Goal: Information Seeking & Learning: Learn about a topic

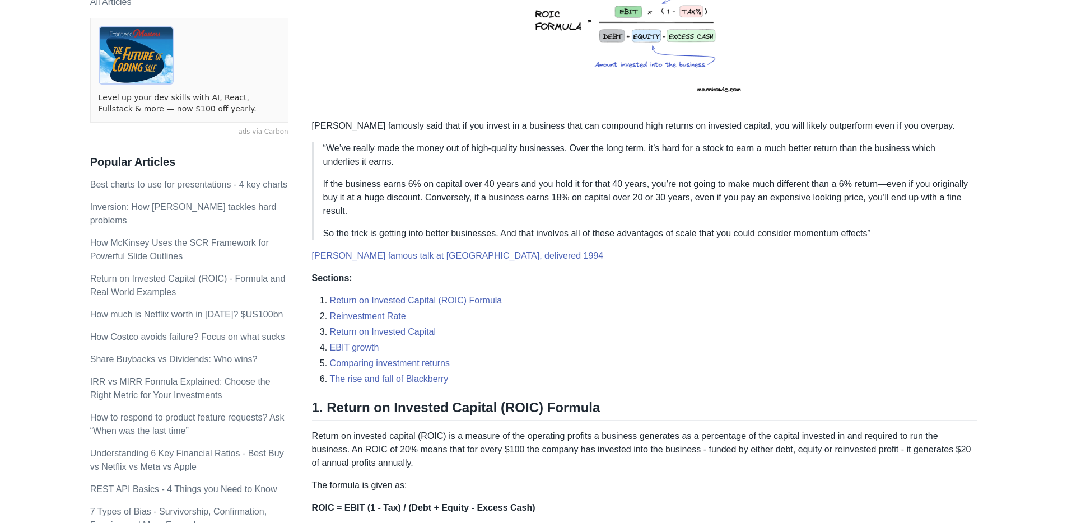
scroll to position [271, 0]
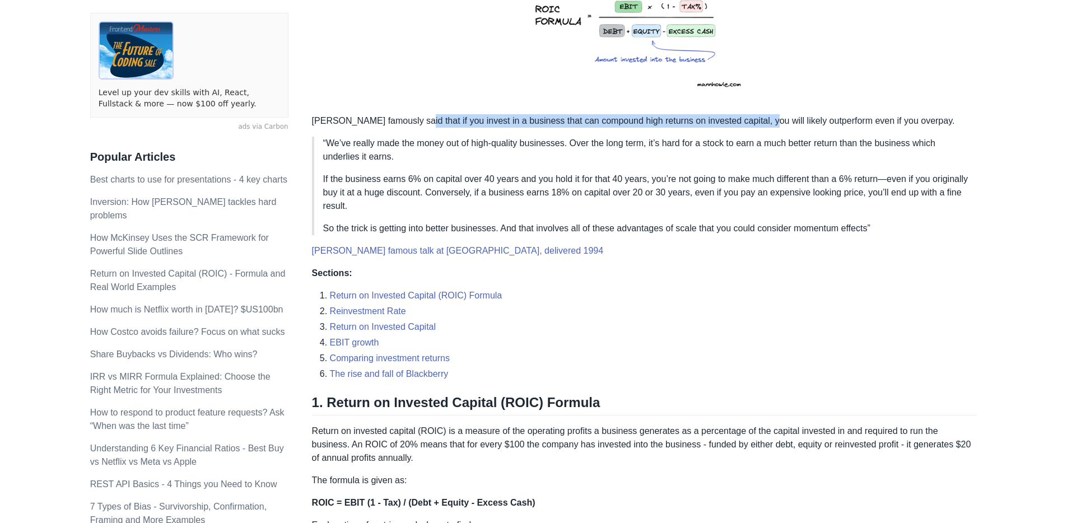
drag, startPoint x: 424, startPoint y: 122, endPoint x: 773, endPoint y: 122, distance: 348.5
click at [773, 122] on p "[PERSON_NAME] famously said that if you invest in a business that can compound …" at bounding box center [645, 120] width 666 height 13
click at [795, 149] on p "“We’ve really made the money out of high-quality businesses. Over the long term…" at bounding box center [645, 150] width 645 height 27
drag, startPoint x: 733, startPoint y: 117, endPoint x: 753, endPoint y: 119, distance: 19.7
click at [592, 115] on p "[PERSON_NAME] famously said that if you invest in a business that can compound …" at bounding box center [645, 120] width 666 height 13
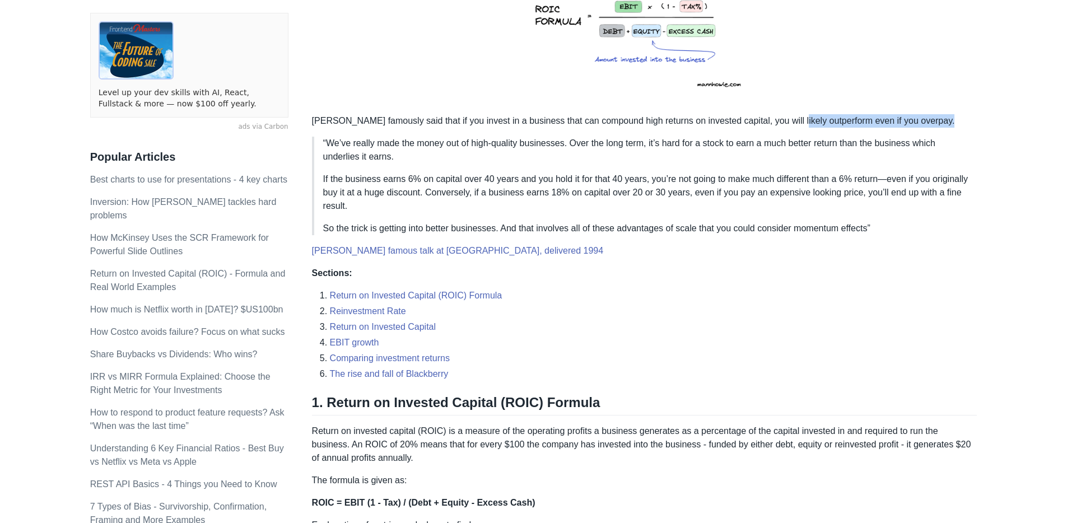
drag, startPoint x: 804, startPoint y: 119, endPoint x: 952, endPoint y: 124, distance: 148.5
click at [951, 119] on p "[PERSON_NAME] famously said that if you invest in a business that can compound …" at bounding box center [645, 120] width 666 height 13
drag, startPoint x: 950, startPoint y: 134, endPoint x: 940, endPoint y: 136, distance: 10.1
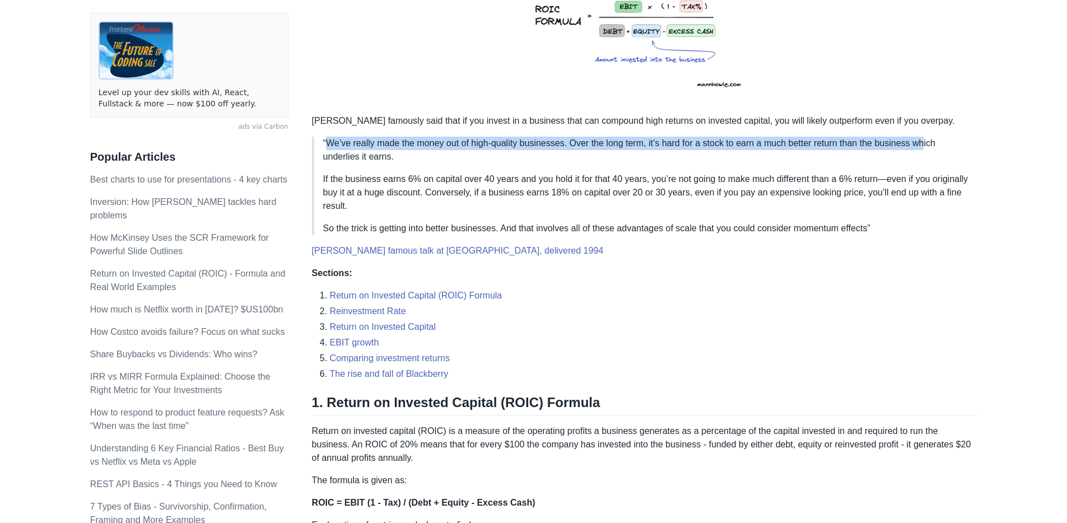
drag, startPoint x: 326, startPoint y: 138, endPoint x: 947, endPoint y: 152, distance: 621.4
click at [941, 150] on p "“We’ve really made the money out of high-quality businesses. Over the long term…" at bounding box center [645, 150] width 645 height 27
click at [946, 153] on p "“We’ve really made the money out of high-quality businesses. Over the long term…" at bounding box center [645, 150] width 645 height 27
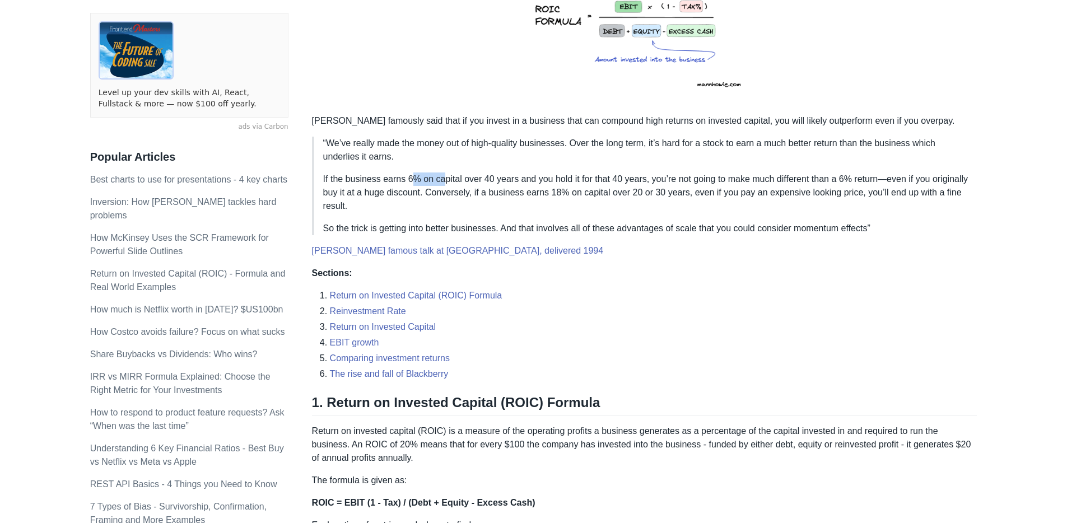
drag, startPoint x: 413, startPoint y: 181, endPoint x: 459, endPoint y: 180, distance: 46.5
click at [450, 180] on p "If the business earns 6% on capital over 40 years and you hold it for that 40 y…" at bounding box center [645, 193] width 645 height 40
drag, startPoint x: 471, startPoint y: 180, endPoint x: 527, endPoint y: 182, distance: 56.0
click at [527, 182] on p "If the business earns 6% on capital over 40 years and you hold it for that 40 y…" at bounding box center [645, 193] width 645 height 40
drag, startPoint x: 575, startPoint y: 183, endPoint x: 667, endPoint y: 178, distance: 92.6
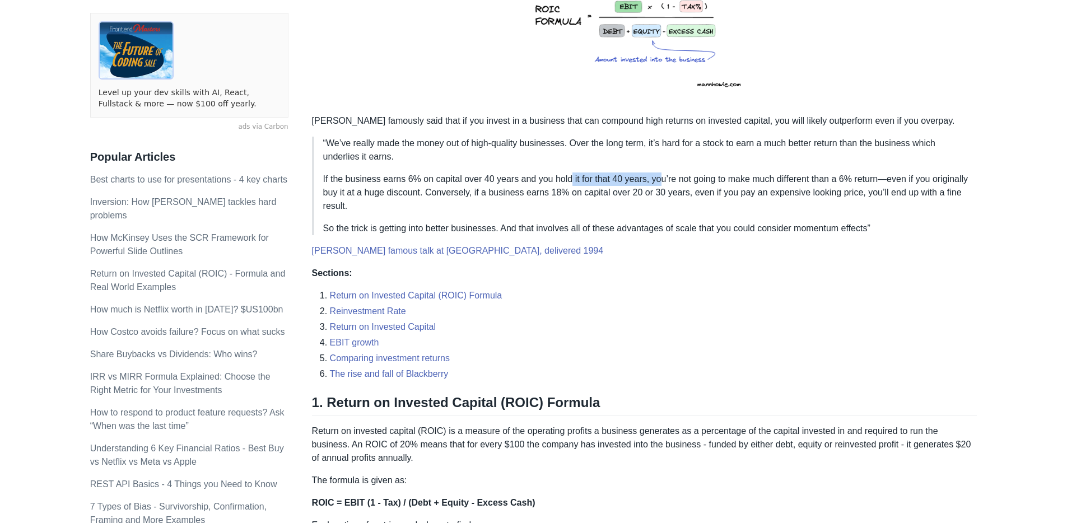
click at [667, 178] on p "If the business earns 6% on capital over 40 years and you hold it for that 40 y…" at bounding box center [645, 193] width 645 height 40
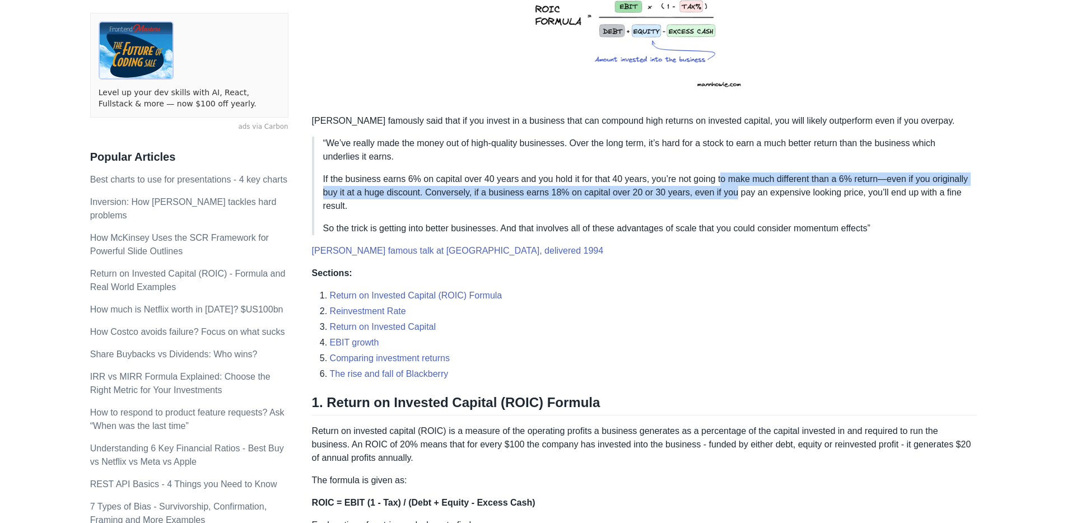
drag, startPoint x: 729, startPoint y: 185, endPoint x: 781, endPoint y: 188, distance: 51.6
click at [781, 188] on p "If the business earns 6% on capital over 40 years and you hold it for that 40 y…" at bounding box center [645, 193] width 645 height 40
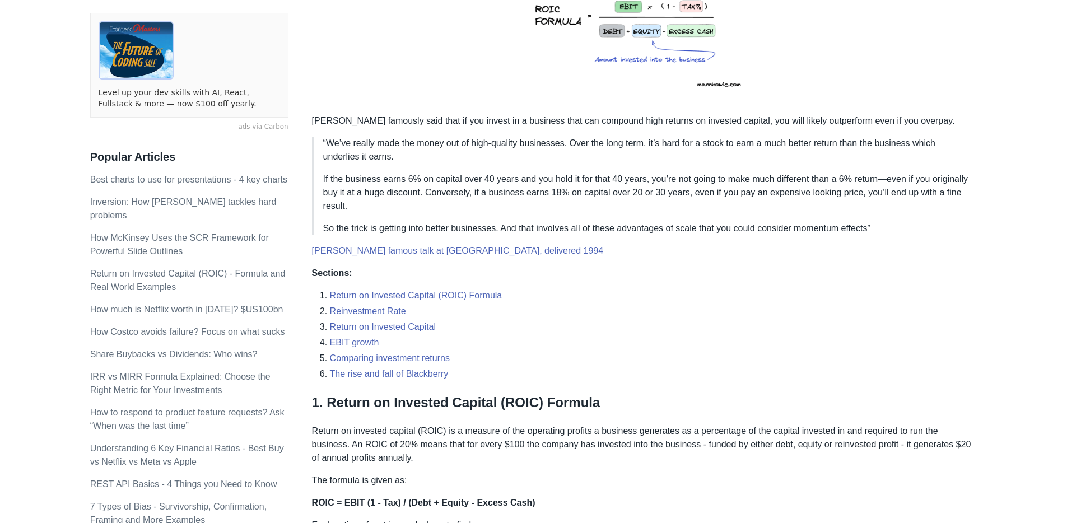
click at [824, 189] on p "If the business earns 6% on capital over 40 years and you hold it for that 40 y…" at bounding box center [645, 193] width 645 height 40
drag, startPoint x: 852, startPoint y: 176, endPoint x: 914, endPoint y: 177, distance: 61.6
click at [933, 176] on p "If the business earns 6% on capital over 40 years and you hold it for that 40 y…" at bounding box center [645, 193] width 645 height 40
drag, startPoint x: 360, startPoint y: 191, endPoint x: 439, endPoint y: 193, distance: 79.6
click at [439, 193] on p "If the business earns 6% on capital over 40 years and you hold it for that 40 y…" at bounding box center [645, 193] width 645 height 40
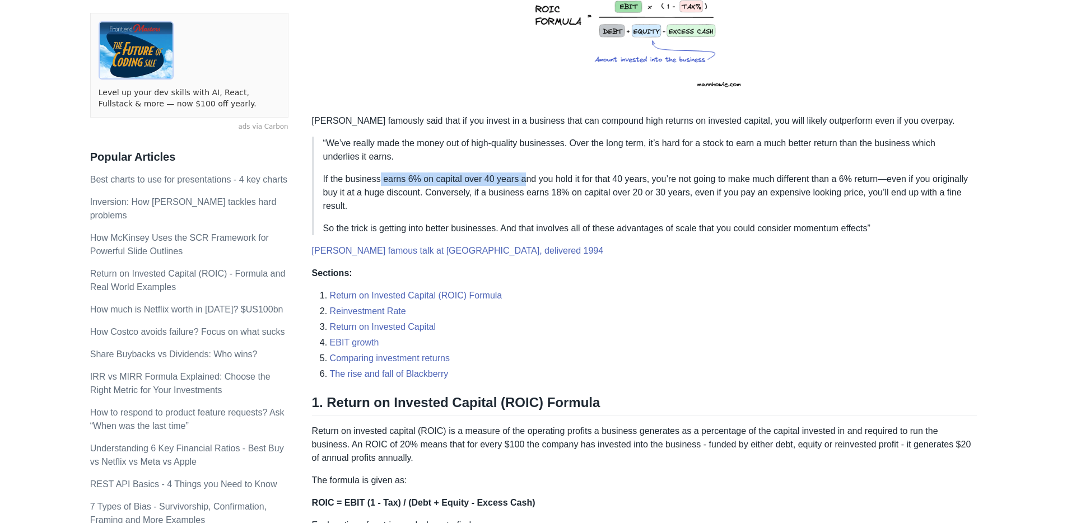
drag, startPoint x: 380, startPoint y: 178, endPoint x: 527, endPoint y: 178, distance: 147.3
click at [528, 178] on p "If the business earns 6% on capital over 40 years and you hold it for that 40 y…" at bounding box center [645, 193] width 645 height 40
drag, startPoint x: 575, startPoint y: 181, endPoint x: 651, endPoint y: 179, distance: 75.7
click at [644, 179] on p "If the business earns 6% on capital over 40 years and you hold it for that 40 y…" at bounding box center [645, 193] width 645 height 40
drag, startPoint x: 719, startPoint y: 178, endPoint x: 884, endPoint y: 180, distance: 165.3
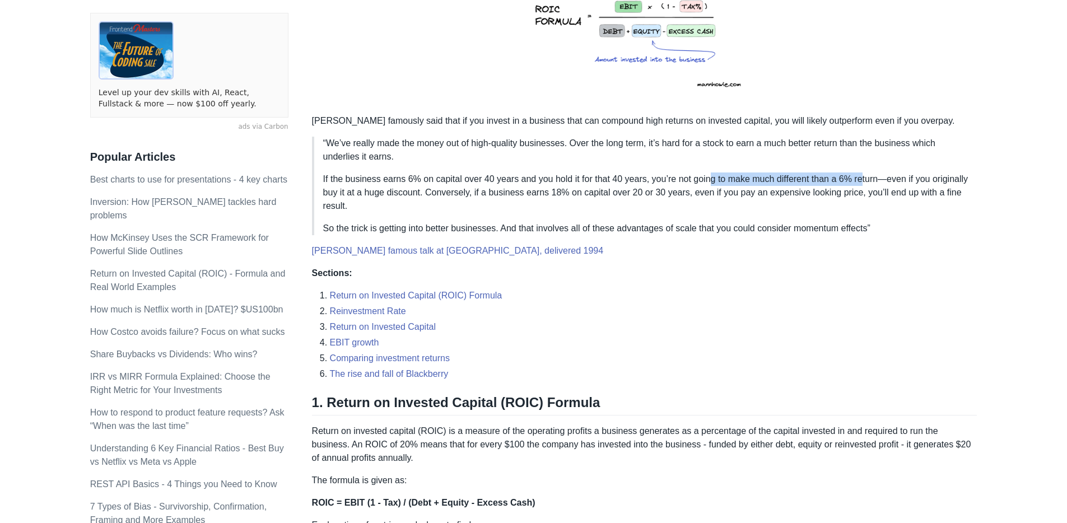
click at [873, 180] on p "If the business earns 6% on capital over 40 years and you hold it for that 40 y…" at bounding box center [645, 193] width 645 height 40
click at [895, 190] on p "If the business earns 6% on capital over 40 years and you hold it for that 40 y…" at bounding box center [645, 193] width 645 height 40
drag, startPoint x: 882, startPoint y: 178, endPoint x: 852, endPoint y: 178, distance: 30.8
click at [855, 178] on p "If the business earns 6% on capital over 40 years and you hold it for that 40 y…" at bounding box center [645, 193] width 645 height 40
drag, startPoint x: 362, startPoint y: 190, endPoint x: 454, endPoint y: 192, distance: 91.9
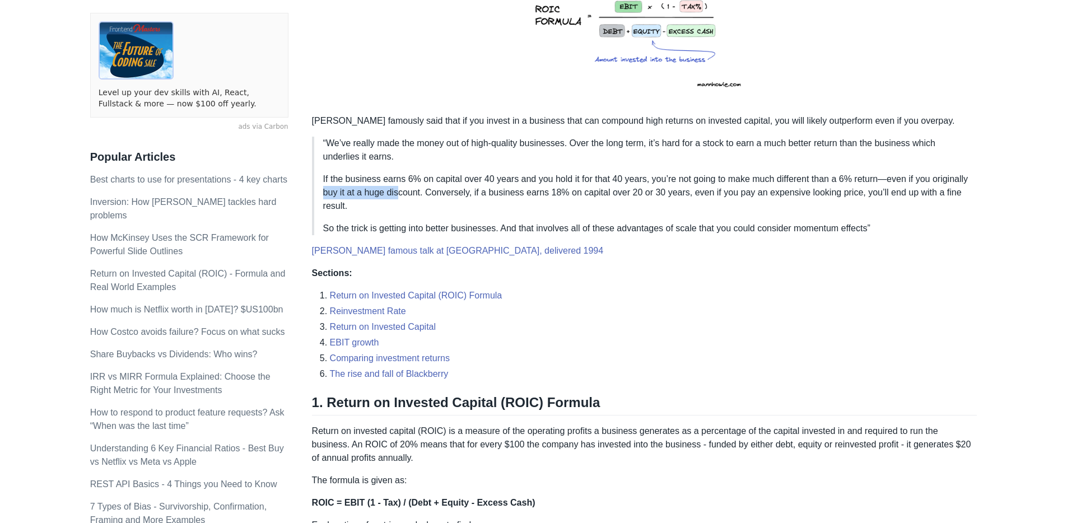
click at [446, 193] on p "If the business earns 6% on capital over 40 years and you hold it for that 40 y…" at bounding box center [645, 193] width 645 height 40
drag, startPoint x: 476, startPoint y: 193, endPoint x: 792, endPoint y: 192, distance: 316.5
click at [745, 190] on p "If the business earns 6% on capital over 40 years and you hold it for that 40 y…" at bounding box center [645, 193] width 645 height 40
drag, startPoint x: 818, startPoint y: 192, endPoint x: 954, endPoint y: 193, distance: 136.1
click at [954, 193] on p "If the business earns 6% on capital over 40 years and you hold it for that 40 y…" at bounding box center [645, 193] width 645 height 40
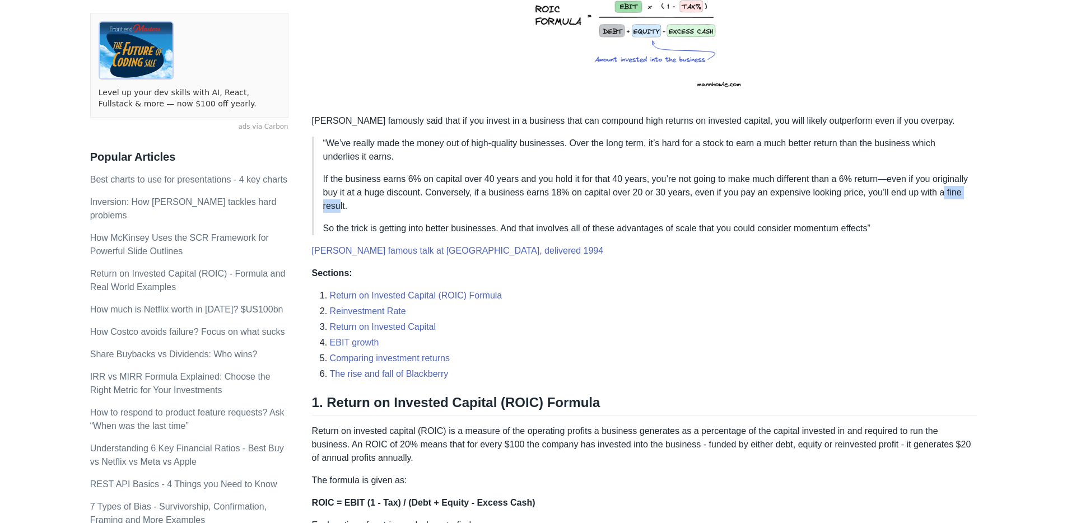
drag, startPoint x: 347, startPoint y: 202, endPoint x: 394, endPoint y: 206, distance: 47.2
click at [384, 203] on p "If the business earns 6% on capital over 40 years and you hold it for that 40 y…" at bounding box center [645, 193] width 645 height 40
drag, startPoint x: 341, startPoint y: 227, endPoint x: 373, endPoint y: 229, distance: 32.6
click at [371, 229] on p "So the trick is getting into better businesses. And that involves all of these …" at bounding box center [645, 228] width 645 height 13
drag, startPoint x: 458, startPoint y: 230, endPoint x: 503, endPoint y: 230, distance: 44.8
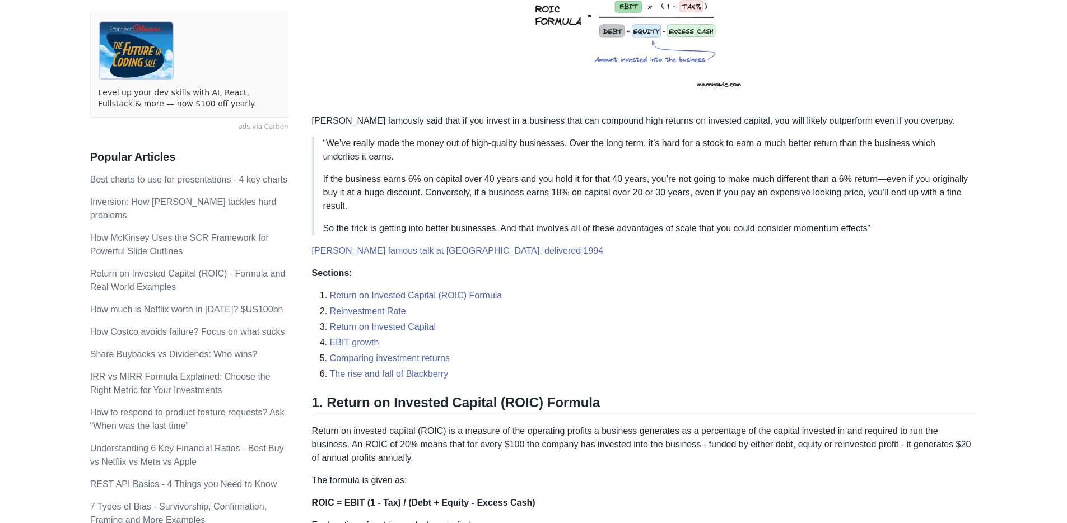
click at [489, 230] on p "So the trick is getting into better businesses. And that involves all of these …" at bounding box center [645, 228] width 645 height 13
drag, startPoint x: 455, startPoint y: 226, endPoint x: 461, endPoint y: 222, distance: 6.8
click at [438, 226] on p "So the trick is getting into better businesses. And that involves all of these …" at bounding box center [645, 228] width 645 height 13
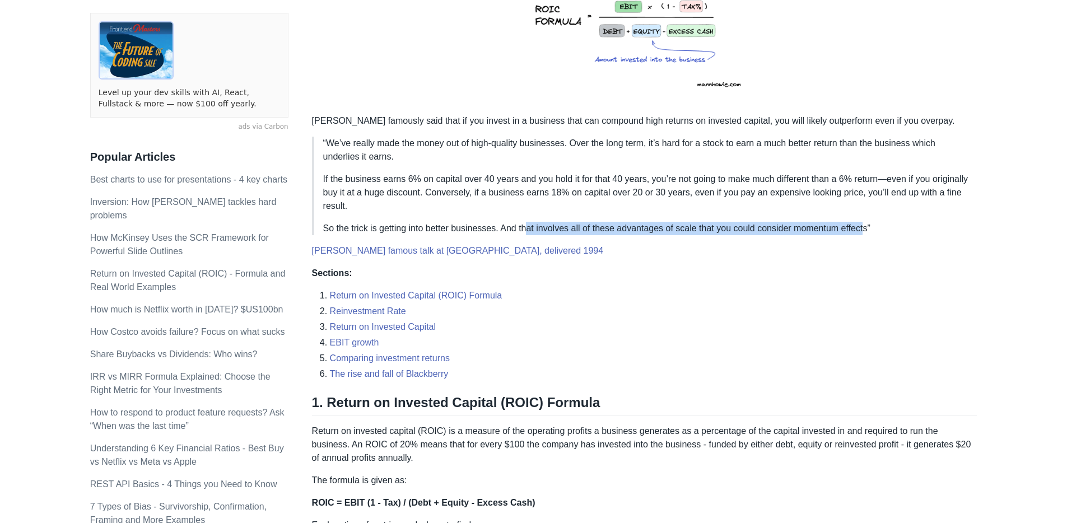
drag, startPoint x: 534, startPoint y: 226, endPoint x: 889, endPoint y: 234, distance: 354.7
click at [882, 232] on p "So the trick is getting into better businesses. And that involves all of these …" at bounding box center [645, 228] width 645 height 13
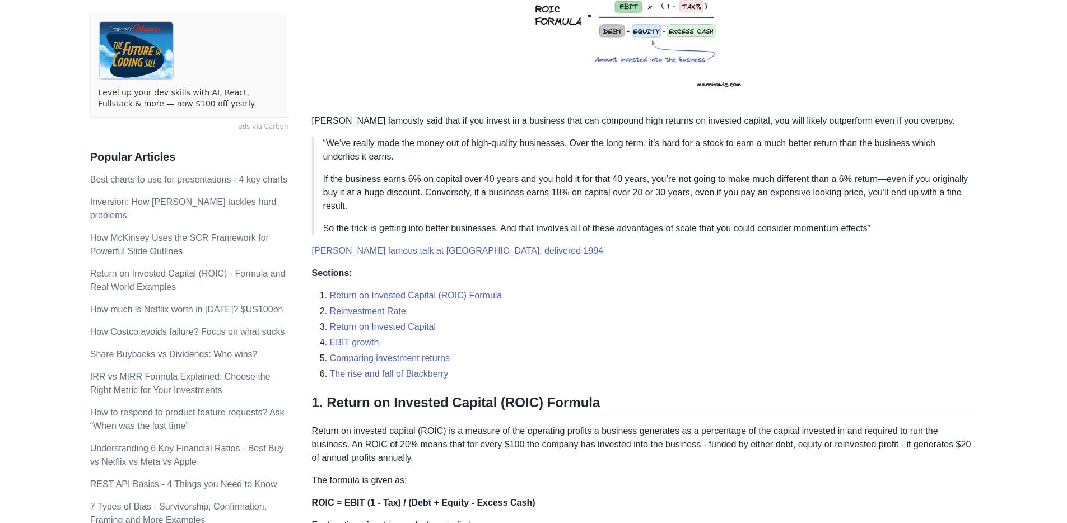
click at [902, 210] on p "If the business earns 6% on capital over 40 years and you hold it for that 40 y…" at bounding box center [645, 193] width 645 height 40
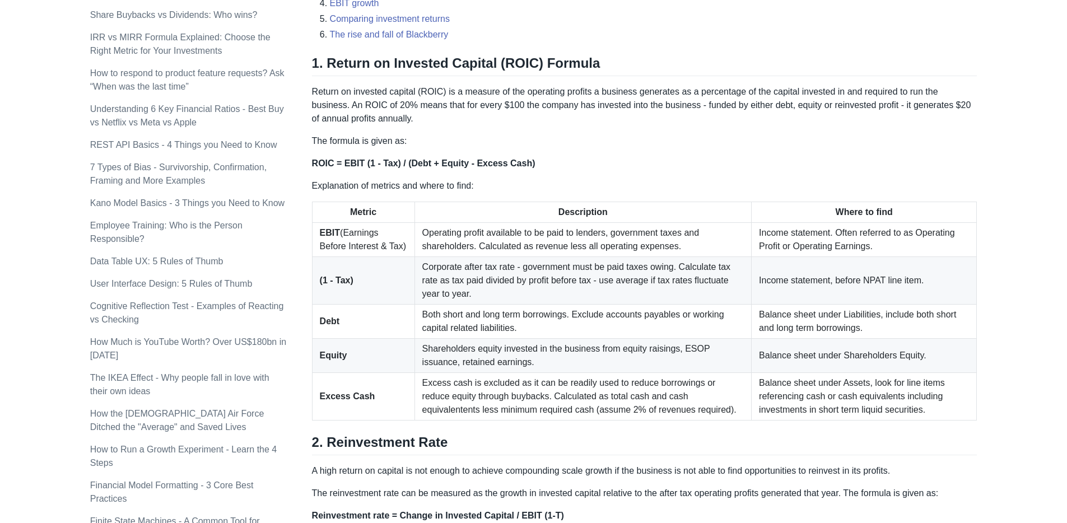
scroll to position [618, 0]
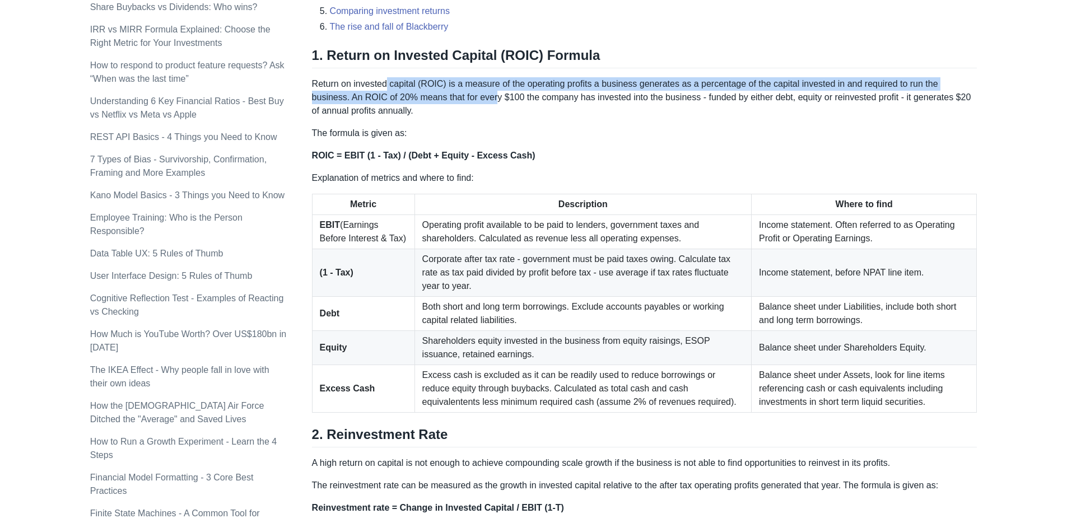
drag, startPoint x: 386, startPoint y: 89, endPoint x: 500, endPoint y: 92, distance: 113.8
click at [500, 92] on p "Return on invested capital (ROIC) is a measure of the operating profits a busin…" at bounding box center [645, 97] width 666 height 40
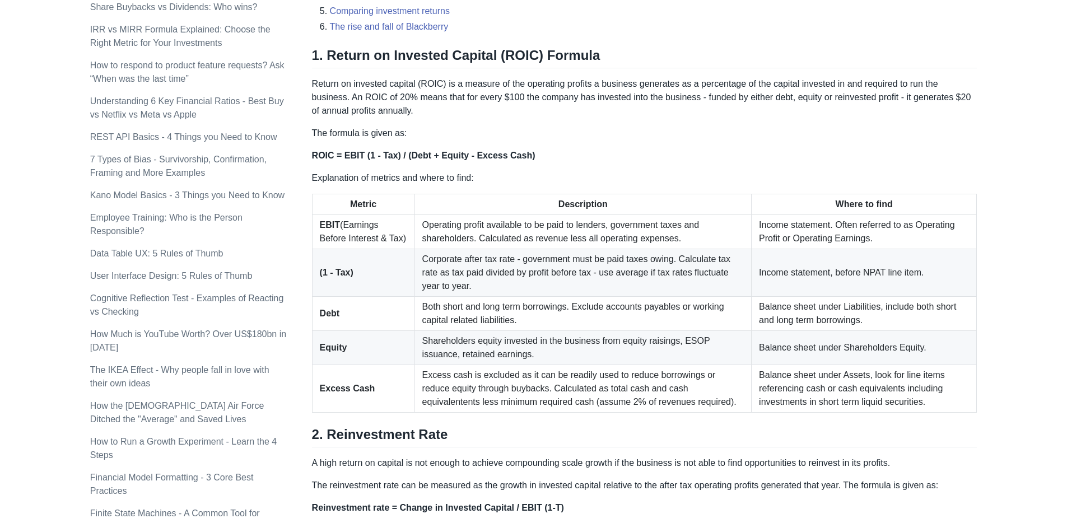
click at [507, 107] on p "Return on invested capital (ROIC) is a measure of the operating profits a busin…" at bounding box center [645, 97] width 666 height 40
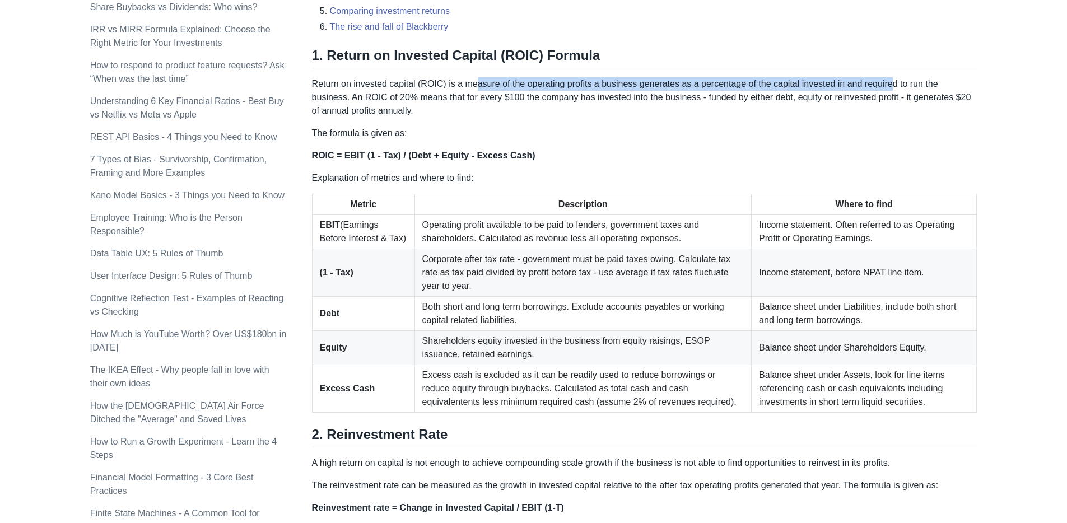
drag, startPoint x: 476, startPoint y: 86, endPoint x: 904, endPoint y: 90, distance: 427.5
click at [904, 90] on p "Return on invested capital (ROIC) is a measure of the operating profits a busin…" at bounding box center [645, 97] width 666 height 40
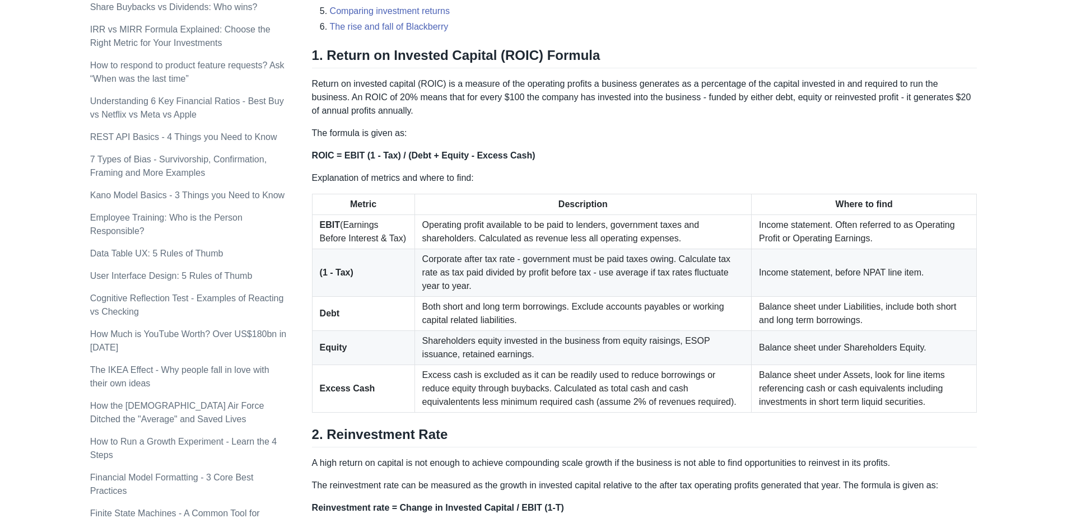
click at [889, 103] on p "Return on invested capital (ROIC) is a measure of the operating profits a busin…" at bounding box center [645, 97] width 666 height 40
drag, startPoint x: 897, startPoint y: 87, endPoint x: 735, endPoint y: 85, distance: 162.5
click at [755, 83] on p "Return on invested capital (ROIC) is a measure of the operating profits a busin…" at bounding box center [645, 97] width 666 height 40
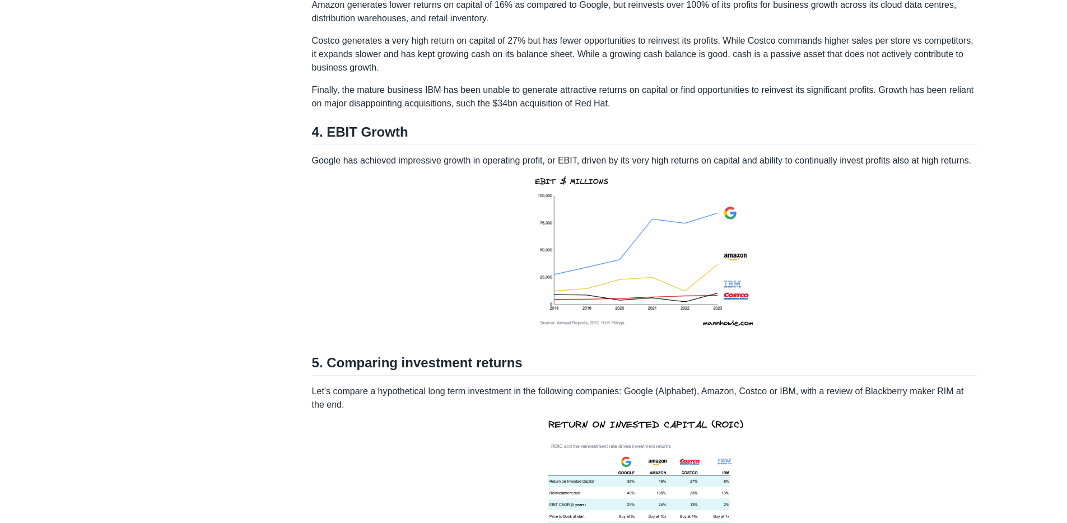
scroll to position [1680, 0]
click at [609, 245] on img at bounding box center [644, 253] width 243 height 174
drag, startPoint x: 399, startPoint y: 171, endPoint x: 553, endPoint y: 168, distance: 153.5
click at [553, 168] on p "Google has achieved impressive growth in operating profit, or EBIT, driven by i…" at bounding box center [645, 245] width 666 height 187
drag, startPoint x: 587, startPoint y: 170, endPoint x: 648, endPoint y: 171, distance: 61.6
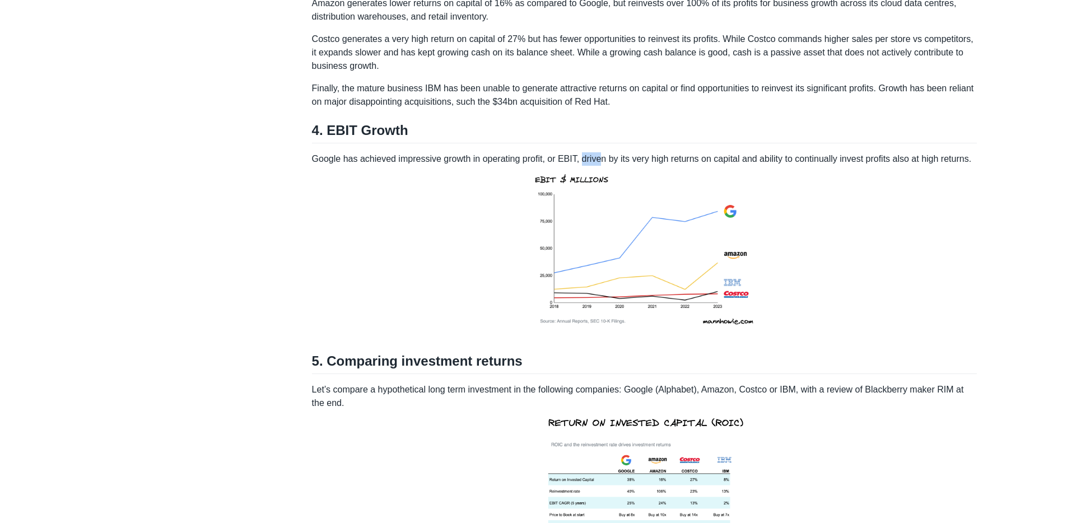
click at [606, 169] on p "Google has achieved impressive growth in operating profit, or EBIT, driven by i…" at bounding box center [645, 245] width 666 height 187
drag, startPoint x: 653, startPoint y: 171, endPoint x: 749, endPoint y: 173, distance: 95.8
click at [729, 173] on p "Google has achieved impressive growth in operating profit, or EBIT, driven by i…" at bounding box center [645, 245] width 666 height 187
click at [789, 170] on p "Google has achieved impressive growth in operating profit, or EBIT, driven by i…" at bounding box center [645, 245] width 666 height 187
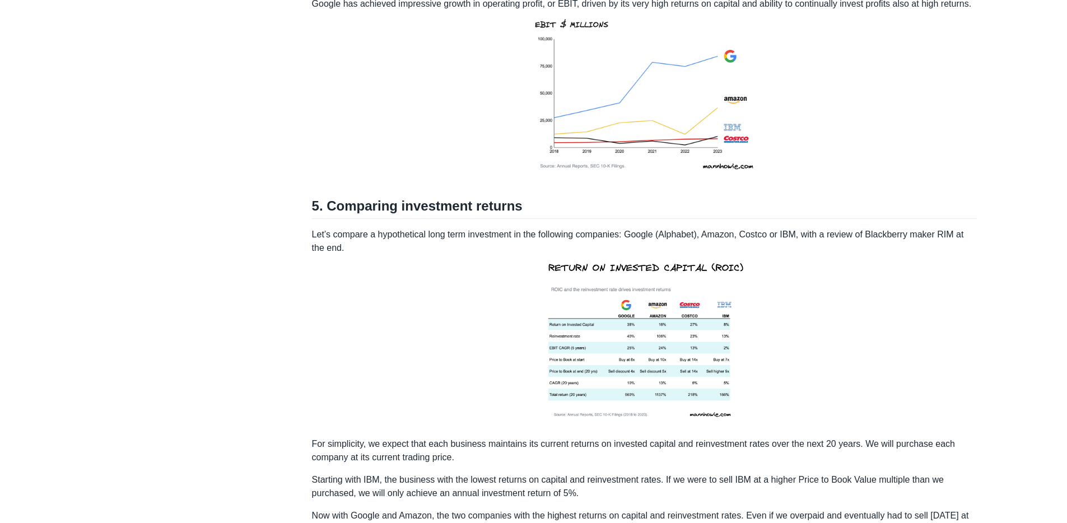
scroll to position [1939, 0]
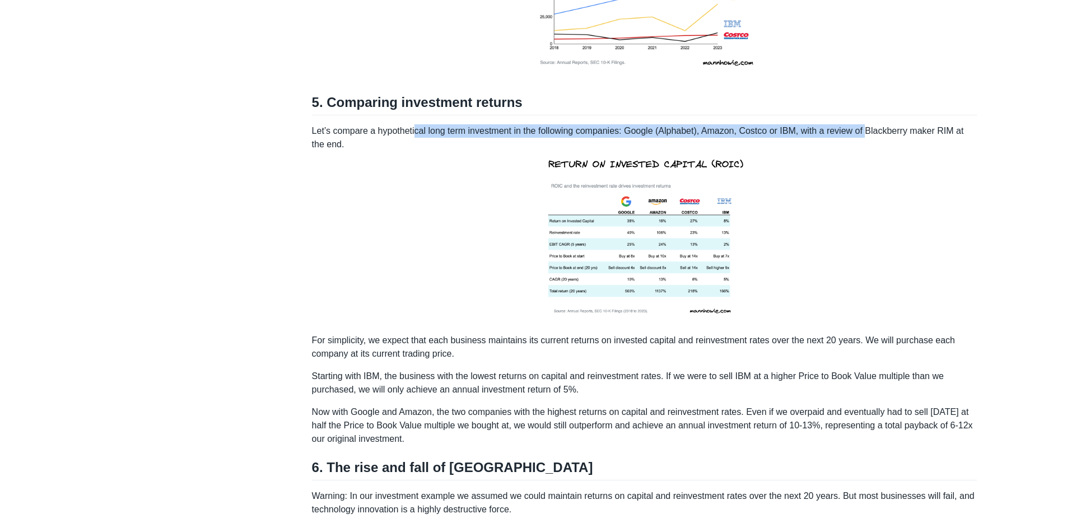
drag, startPoint x: 419, startPoint y: 161, endPoint x: 886, endPoint y: 162, distance: 467.2
click at [876, 164] on p "Let’s compare a hypothetical long term investment in the following companies: G…" at bounding box center [645, 224] width 666 height 201
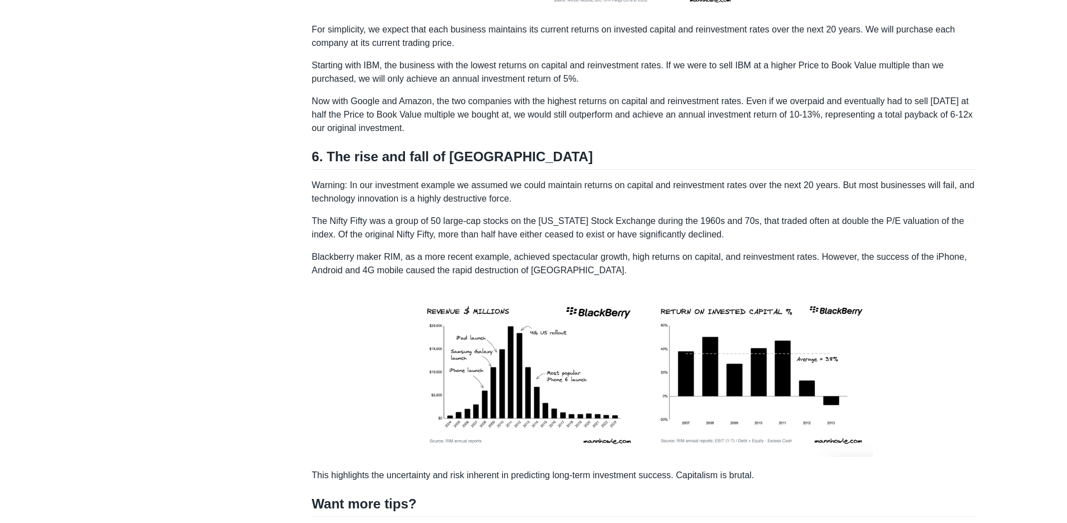
scroll to position [2254, 0]
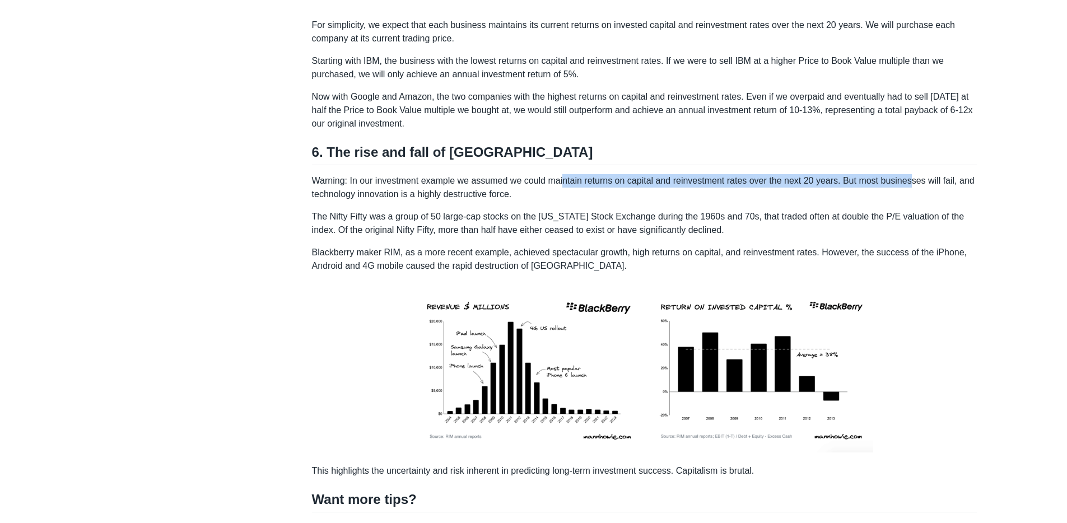
drag, startPoint x: 570, startPoint y: 205, endPoint x: 922, endPoint y: 207, distance: 351.8
click at [922, 201] on p "Warning: In our investment example we assumed we could maintain returns on capi…" at bounding box center [645, 187] width 666 height 27
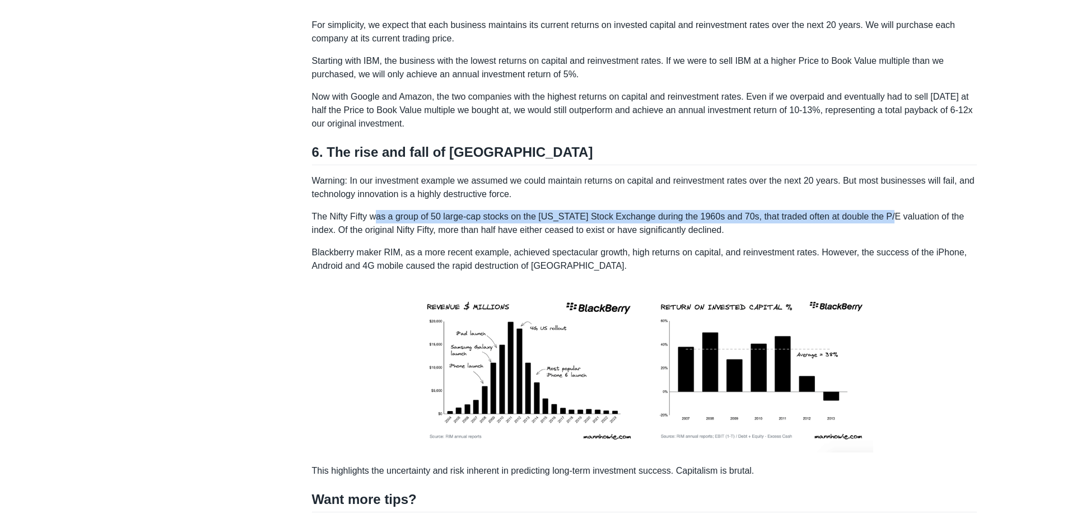
drag, startPoint x: 379, startPoint y: 245, endPoint x: 904, endPoint y: 244, distance: 525.5
click at [904, 237] on p "The Nifty Fifty was a group of 50 large-cap stocks on the [US_STATE] Stock Exch…" at bounding box center [645, 223] width 666 height 27
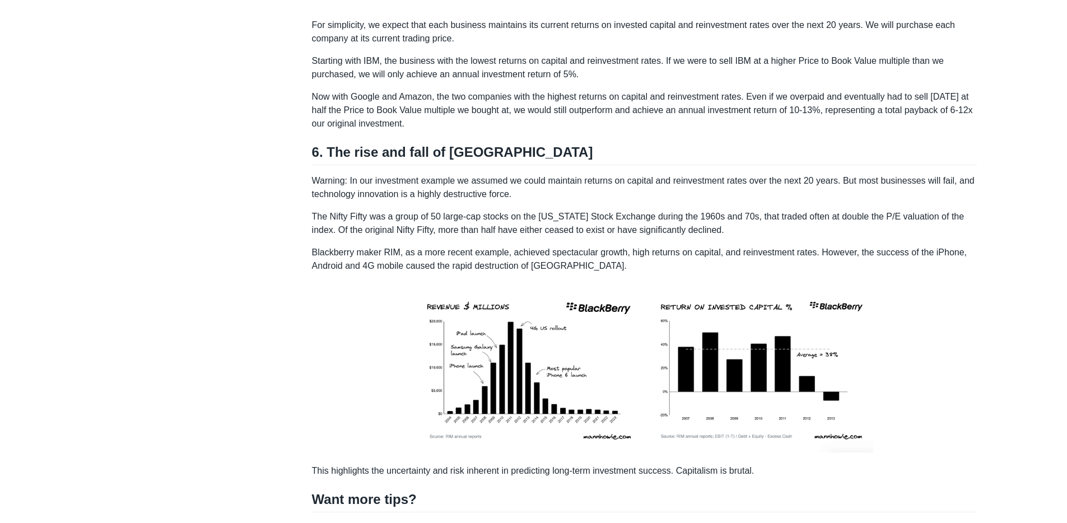
click at [749, 237] on p "The Nifty Fifty was a group of 50 large-cap stocks on the [US_STATE] Stock Exch…" at bounding box center [645, 223] width 666 height 27
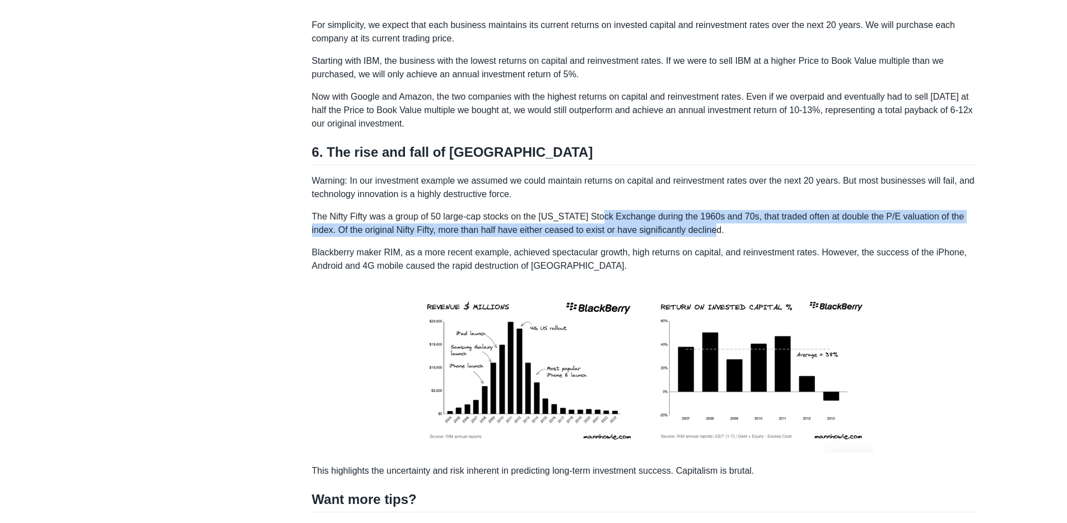
drag, startPoint x: 664, startPoint y: 244, endPoint x: 609, endPoint y: 240, distance: 55.0
click at [609, 237] on p "The Nifty Fifty was a group of 50 large-cap stocks on the [US_STATE] Stock Exch…" at bounding box center [645, 223] width 666 height 27
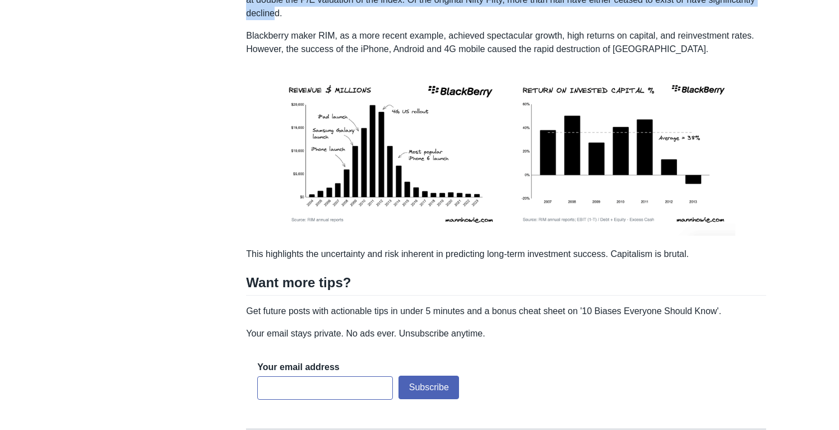
scroll to position [2806, 0]
